Goal: Information Seeking & Learning: Learn about a topic

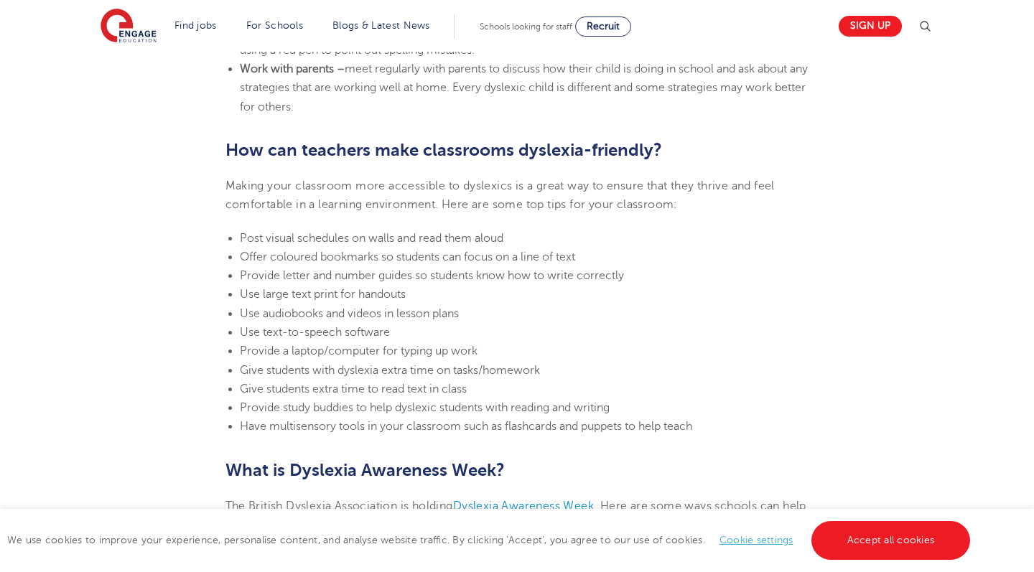
scroll to position [3050, 0]
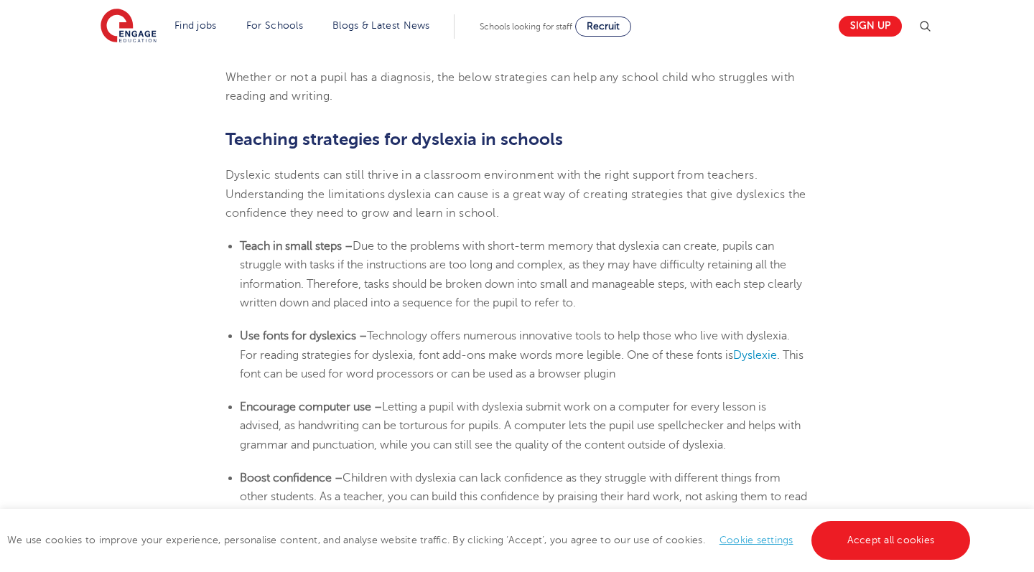
scroll to position [2319, 0]
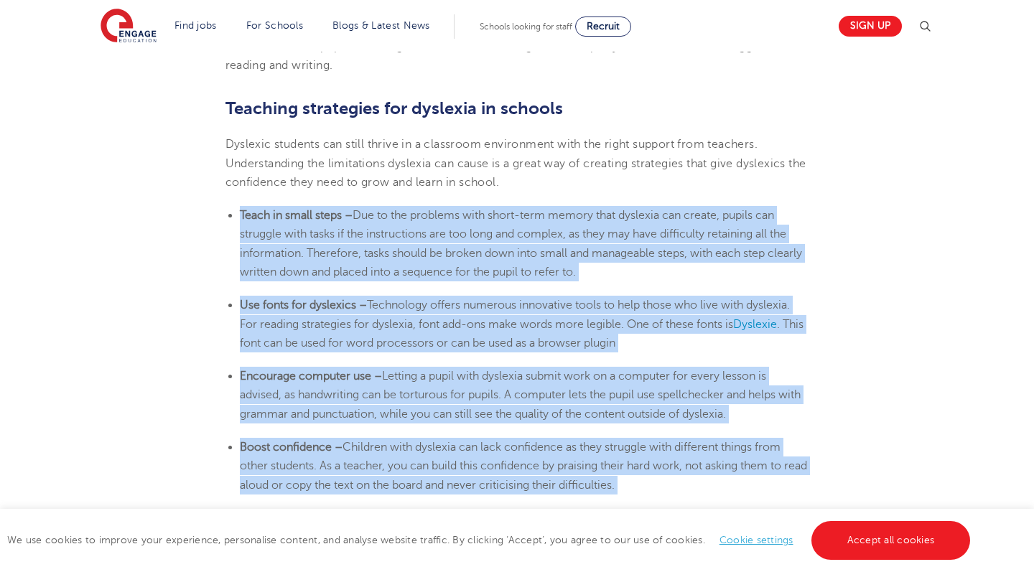
drag, startPoint x: 239, startPoint y: 200, endPoint x: 461, endPoint y: 493, distance: 368.2
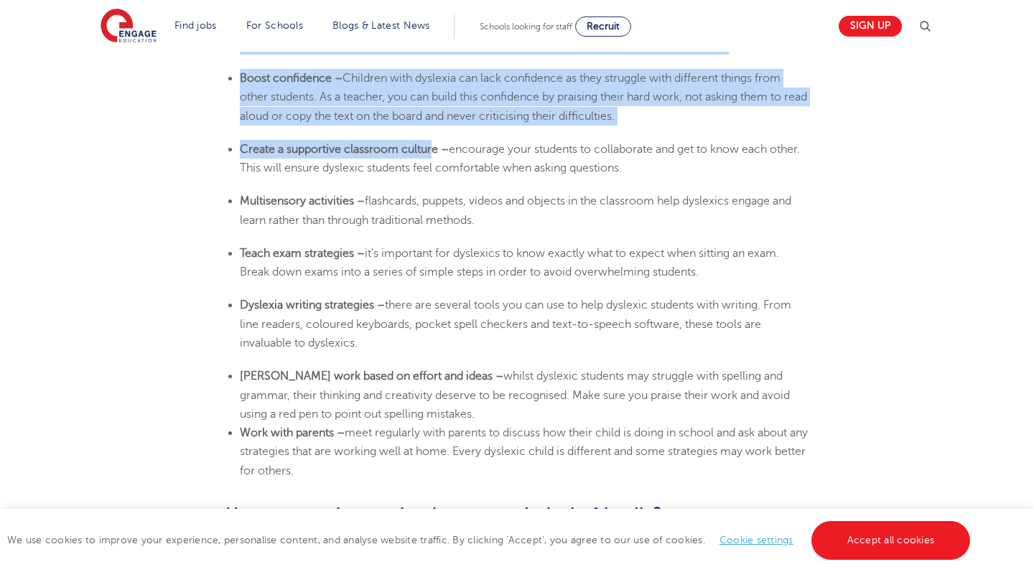
scroll to position [2691, 0]
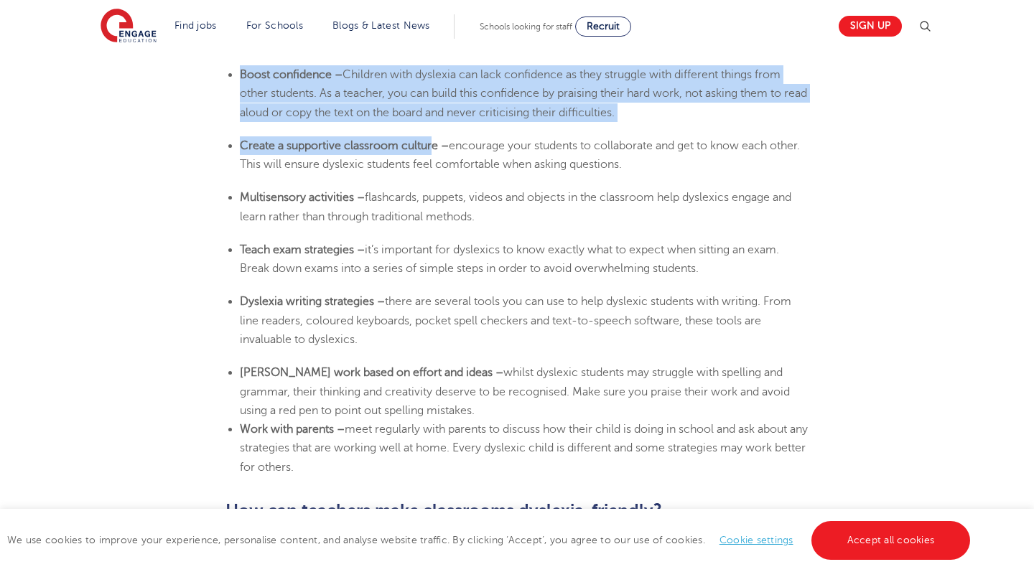
copy section "Lorem ip dolor sitam – Con ad eli seddoeiu temp incid-utla etdolo magn aliquaen…"
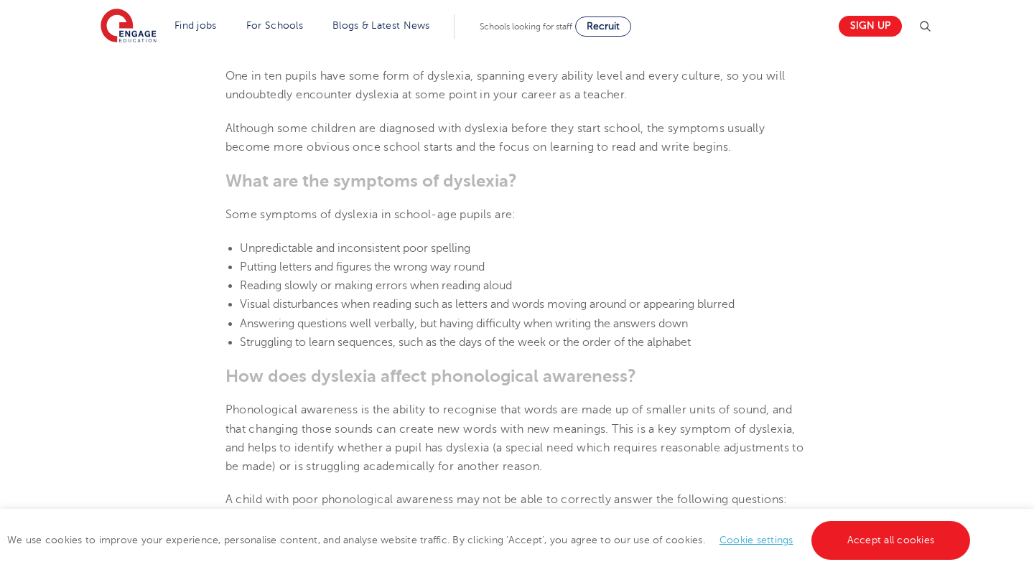
scroll to position [1385, 0]
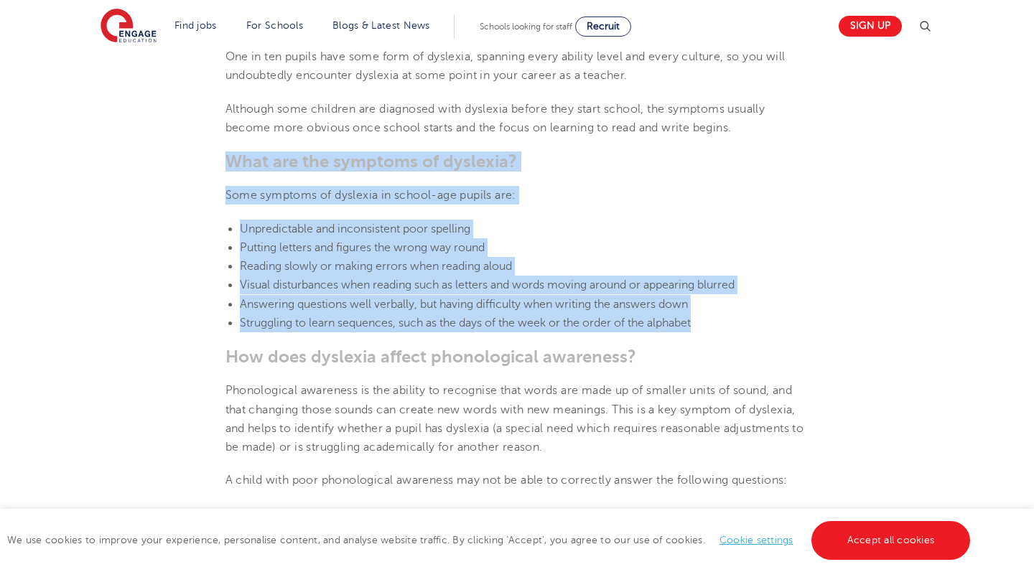
drag, startPoint x: 228, startPoint y: 153, endPoint x: 717, endPoint y: 315, distance: 514.7
copy section "What are the symptoms of [MEDICAL_DATA]? Some symptoms of [MEDICAL_DATA] in sch…"
